Goal: Task Accomplishment & Management: Use online tool/utility

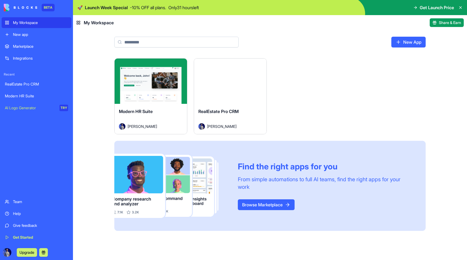
click at [230, 84] on button "Launch" at bounding box center [230, 81] width 41 height 11
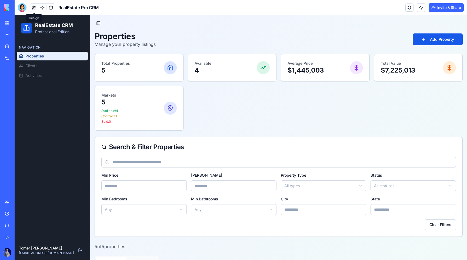
click at [36, 7] on button at bounding box center [34, 8] width 8 height 8
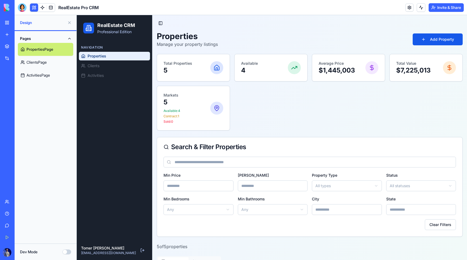
click at [45, 9] on link at bounding box center [42, 8] width 8 height 8
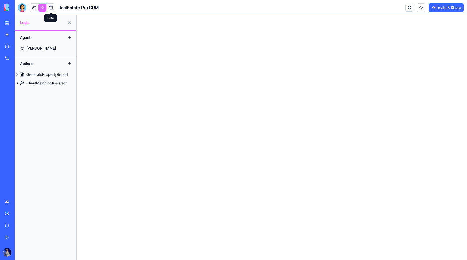
click at [51, 9] on link at bounding box center [51, 8] width 8 height 8
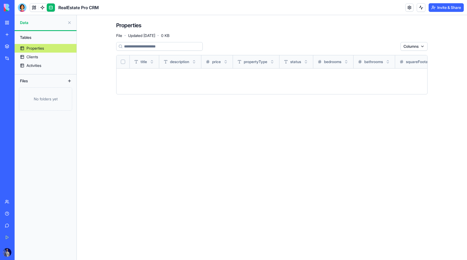
click at [37, 49] on div "Properties" at bounding box center [35, 48] width 18 height 5
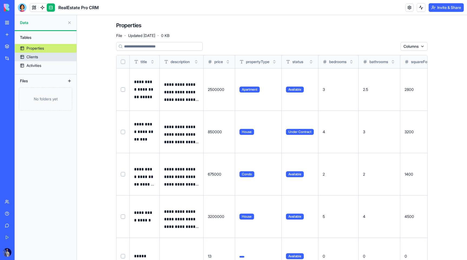
click at [37, 53] on link "Clients" at bounding box center [46, 57] width 62 height 9
click at [28, 67] on div "Activities" at bounding box center [33, 65] width 15 height 5
click at [33, 7] on link at bounding box center [34, 8] width 8 height 8
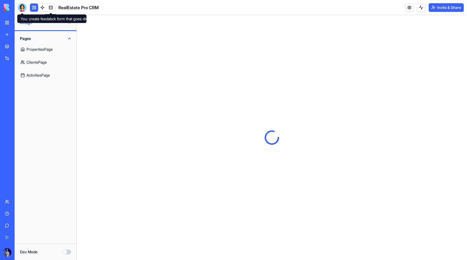
click at [23, 7] on div at bounding box center [22, 7] width 9 height 9
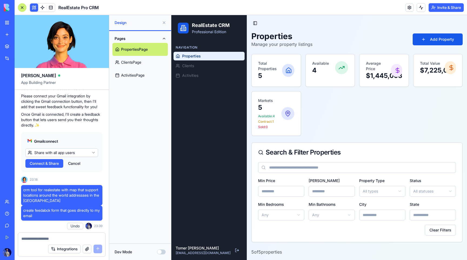
click at [113, 10] on header "RealEstate Pro CRM Invite & Share" at bounding box center [241, 7] width 452 height 15
click at [60, 99] on p "Please connect your Gmail integration by clicking the Gmail connection button, …" at bounding box center [61, 101] width 81 height 16
click at [54, 239] on textarea at bounding box center [61, 238] width 81 height 5
type textarea "*"
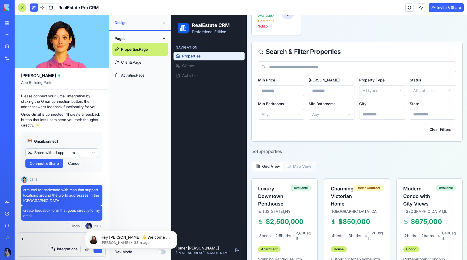
scroll to position [0, 0]
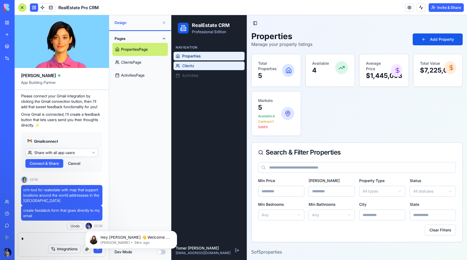
click at [183, 67] on span "Clients" at bounding box center [188, 65] width 12 height 5
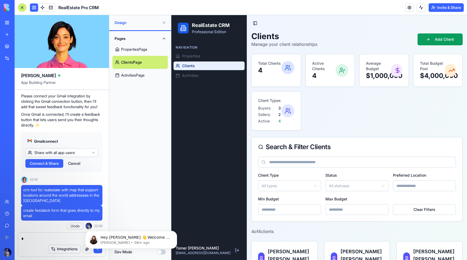
click at [194, 50] on div "Navigation" at bounding box center [208, 47] width 71 height 9
click at [193, 57] on span "Properties" at bounding box center [191, 55] width 18 height 5
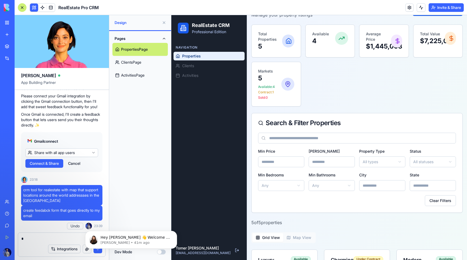
scroll to position [65, 0]
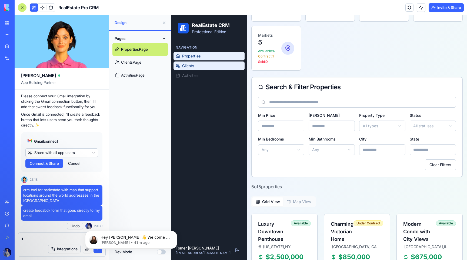
click at [225, 68] on link "Clients" at bounding box center [208, 66] width 71 height 9
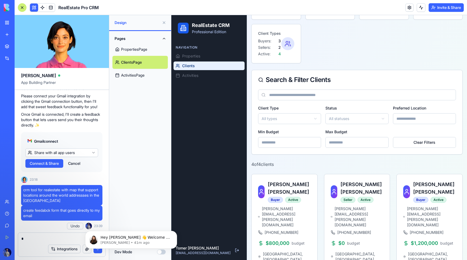
scroll to position [72, 0]
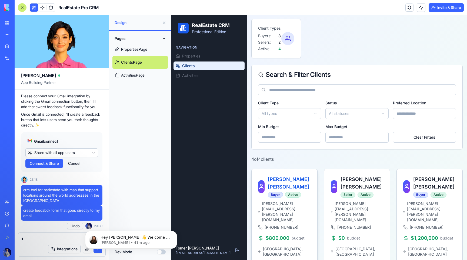
click at [287, 179] on h3 "Sarah Johnson" at bounding box center [289, 183] width 43 height 15
click at [283, 235] on span "$800,000" at bounding box center [278, 239] width 24 height 8
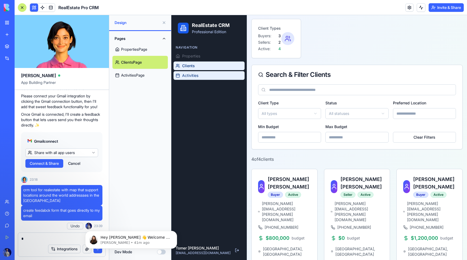
click at [195, 77] on span "Activities" at bounding box center [190, 75] width 16 height 5
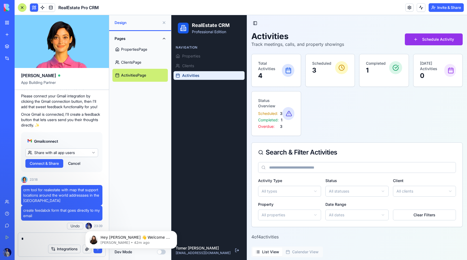
click at [136, 57] on link "ClientsPage" at bounding box center [139, 62] width 55 height 13
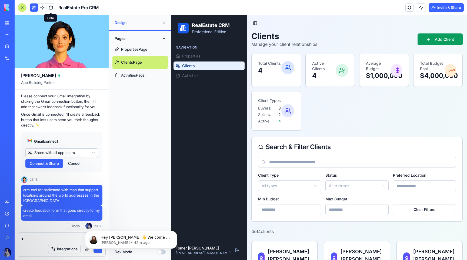
click at [50, 7] on link at bounding box center [51, 8] width 8 height 8
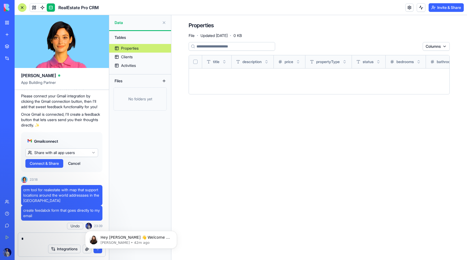
click at [140, 48] on link "Properties" at bounding box center [140, 48] width 62 height 9
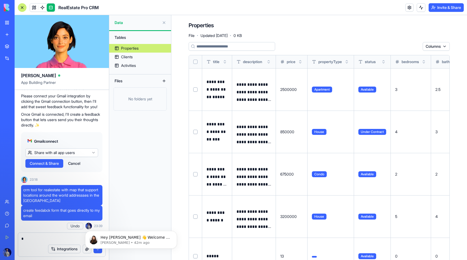
scroll to position [25, 0]
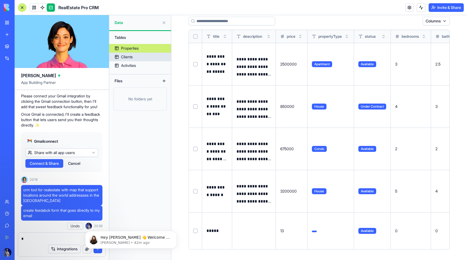
click at [142, 59] on link "Clients" at bounding box center [140, 57] width 62 height 9
click at [138, 62] on link "Activities" at bounding box center [140, 65] width 62 height 9
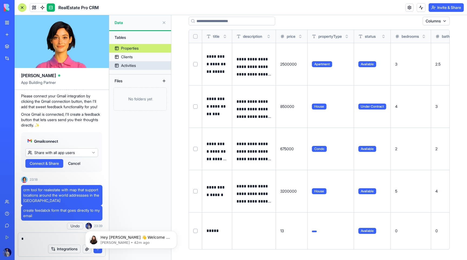
click at [138, 62] on link "Activities" at bounding box center [140, 65] width 62 height 9
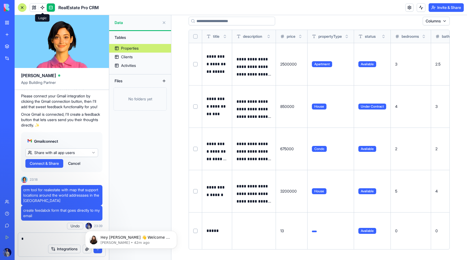
click at [42, 8] on link at bounding box center [42, 8] width 8 height 8
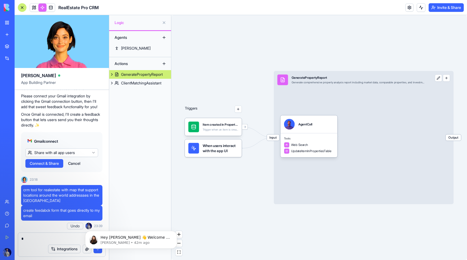
click at [37, 8] on link at bounding box center [34, 8] width 8 height 8
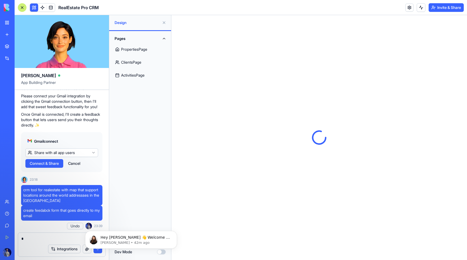
click at [145, 50] on link "PropertiesPage" at bounding box center [139, 49] width 55 height 13
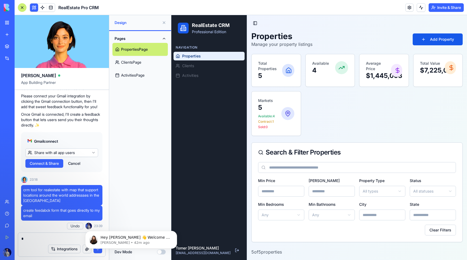
click at [196, 24] on h2 "RealEstate CRM" at bounding box center [211, 26] width 38 height 8
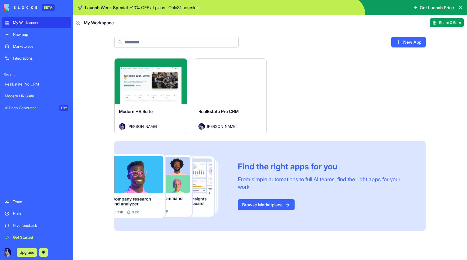
click at [226, 81] on button "Launch" at bounding box center [230, 81] width 41 height 11
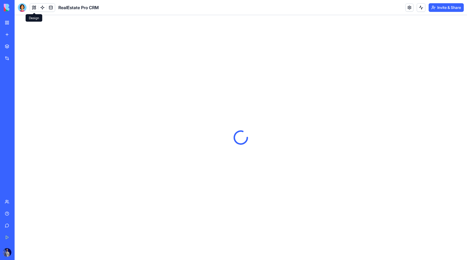
click at [33, 6] on button at bounding box center [34, 8] width 8 height 8
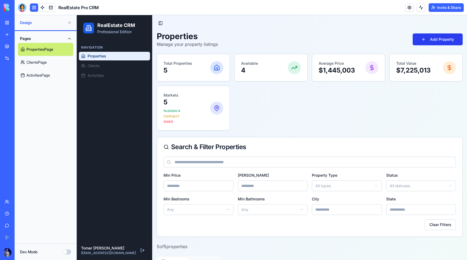
click at [431, 45] on button "Add Property" at bounding box center [437, 39] width 50 height 12
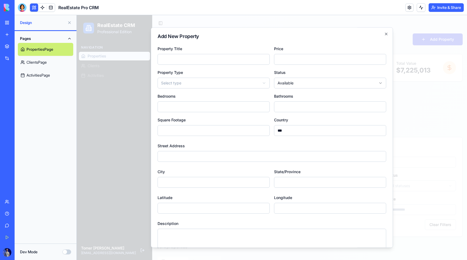
click at [434, 38] on div at bounding box center [272, 137] width 390 height 245
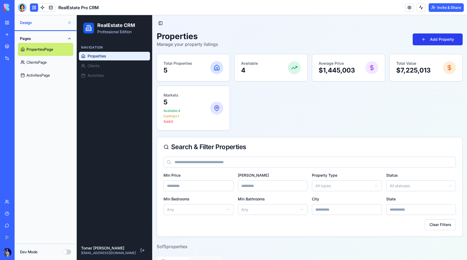
click at [434, 38] on button "Add Property" at bounding box center [437, 39] width 50 height 12
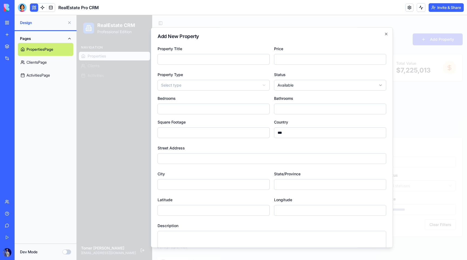
click at [434, 38] on div at bounding box center [272, 137] width 390 height 245
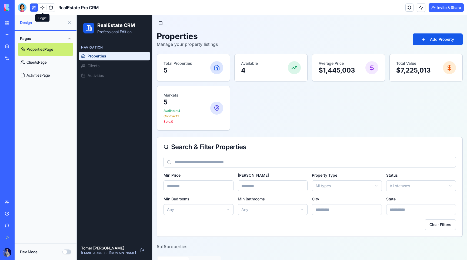
click at [41, 9] on link at bounding box center [42, 8] width 8 height 8
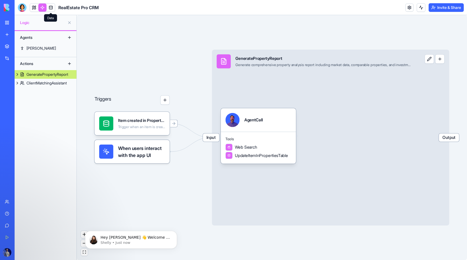
click at [53, 9] on link at bounding box center [51, 8] width 8 height 8
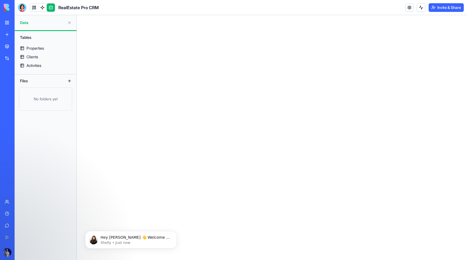
click at [42, 9] on link at bounding box center [42, 8] width 8 height 8
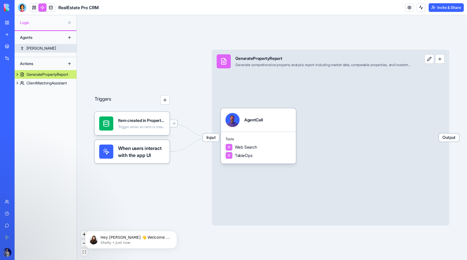
click at [34, 49] on link "[PERSON_NAME]" at bounding box center [46, 48] width 62 height 9
